Goal: Task Accomplishment & Management: Complete application form

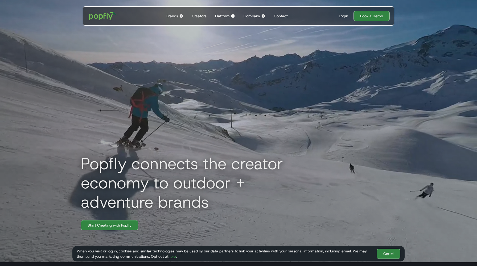
click at [201, 14] on div "Creators" at bounding box center [199, 15] width 15 height 5
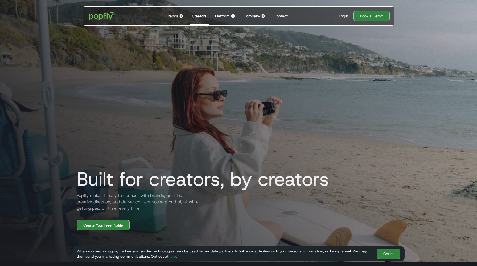
click at [233, 15] on img at bounding box center [233, 16] width 4 height 4
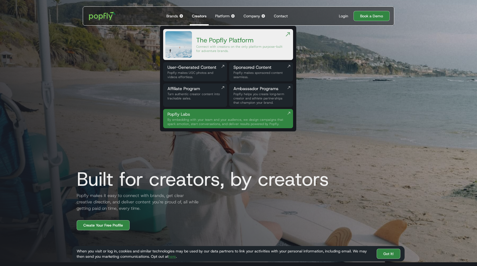
click at [196, 67] on div "User-Generated Content" at bounding box center [194, 67] width 55 height 6
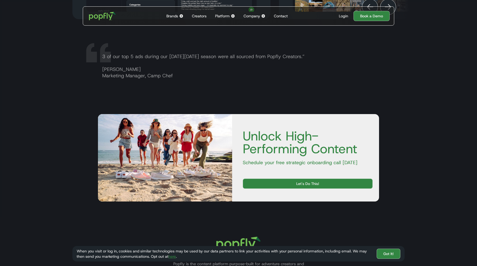
scroll to position [951, 0]
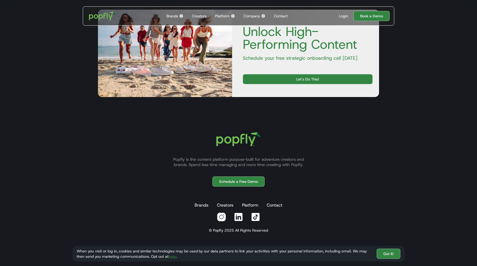
click at [238, 217] on img at bounding box center [239, 217] width 10 height 10
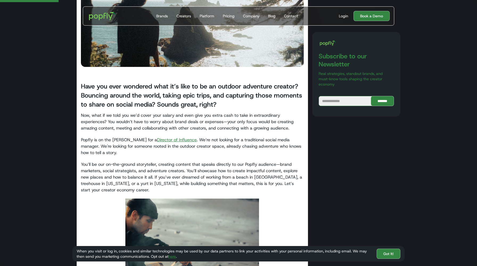
scroll to position [132, 0]
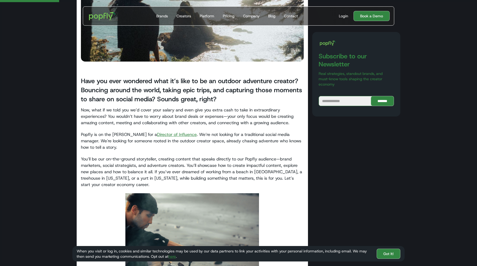
click at [157, 134] on link "Director of Influence" at bounding box center [177, 135] width 40 height 6
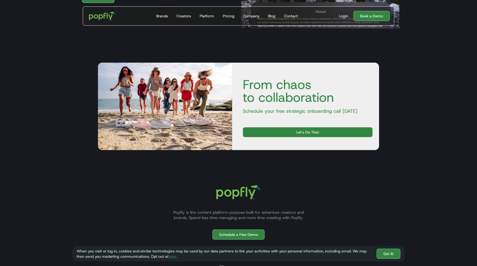
scroll to position [745, 0]
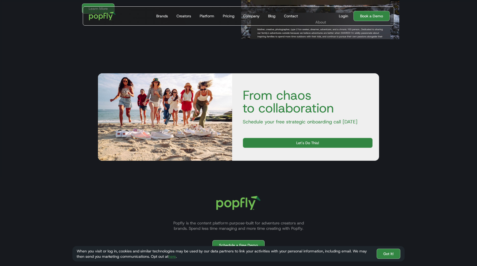
click at [223, 15] on div "Pricing" at bounding box center [229, 15] width 12 height 5
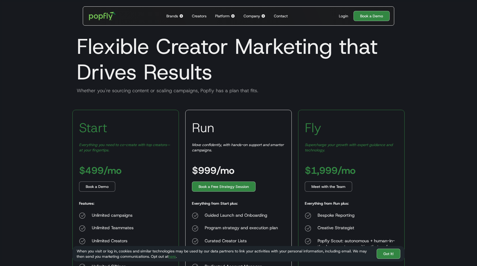
click at [200, 17] on div "Creators" at bounding box center [199, 15] width 15 height 5
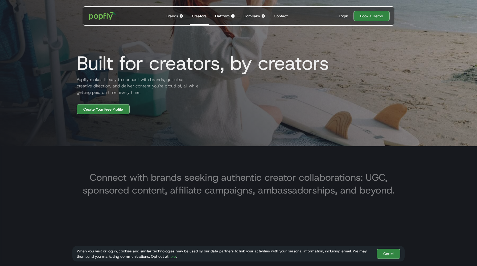
scroll to position [116, 0]
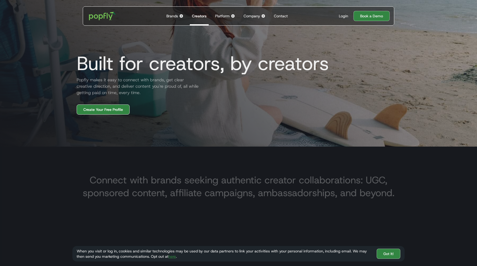
click at [122, 107] on link "Create Your Free Profile" at bounding box center [103, 109] width 53 height 10
